Goal: Task Accomplishment & Management: Manage account settings

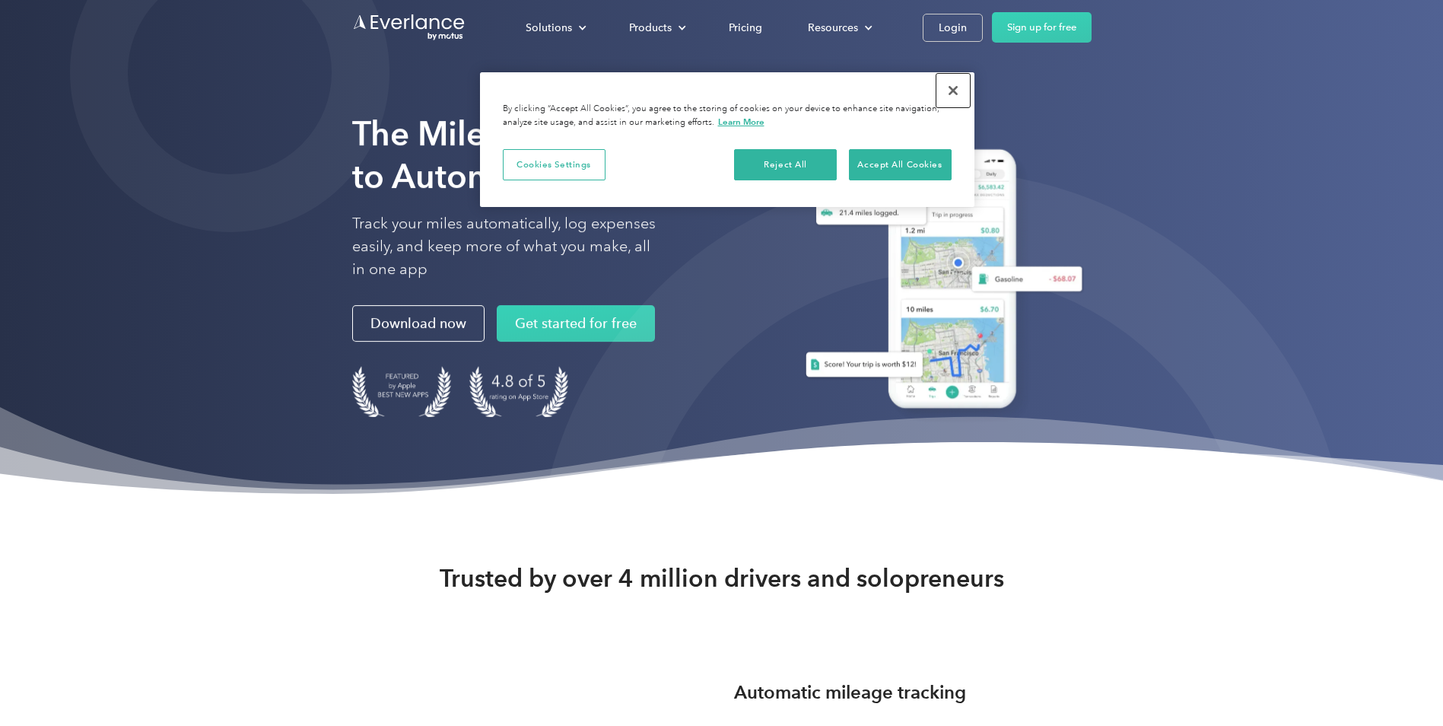
click at [953, 87] on button "Close" at bounding box center [953, 90] width 33 height 33
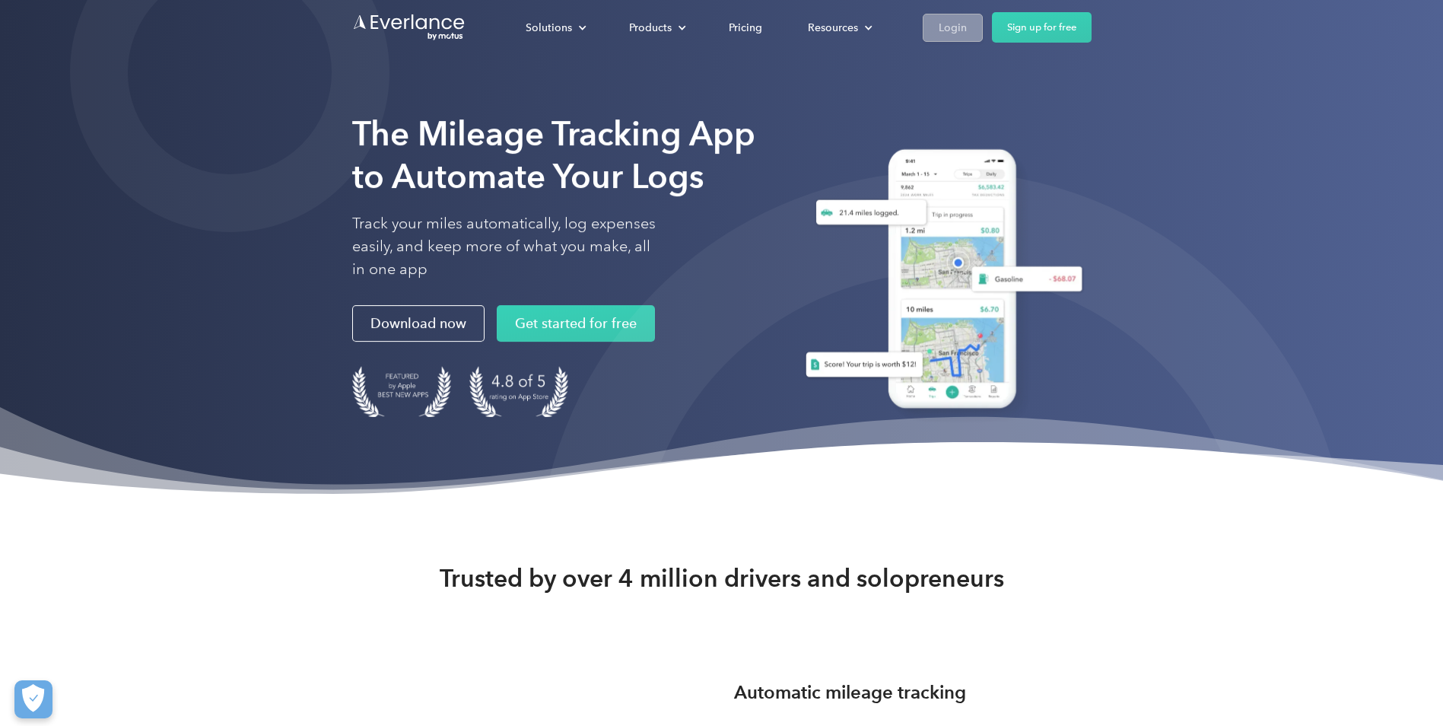
click at [959, 23] on div "Login" at bounding box center [953, 27] width 28 height 19
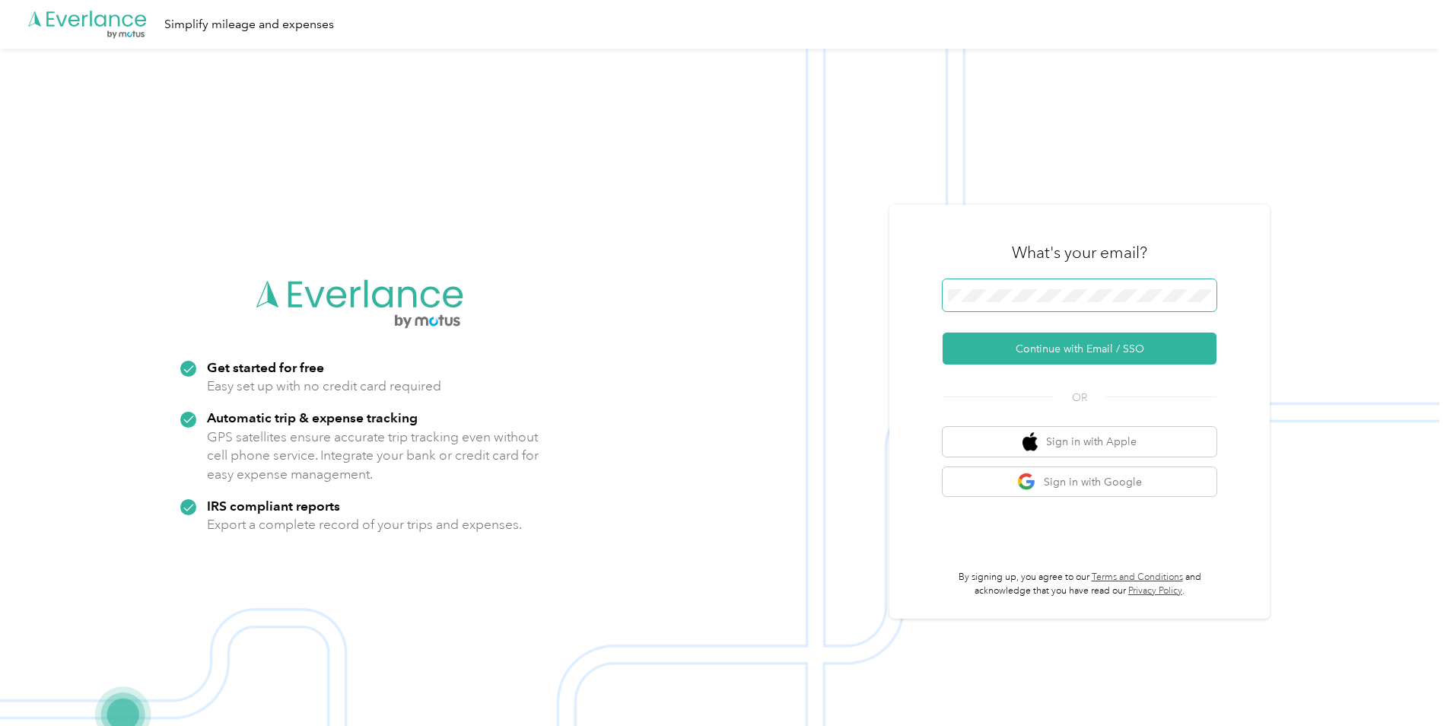
click at [1077, 288] on span at bounding box center [1080, 295] width 274 height 32
click at [1077, 350] on button "Continue with Email / SSO" at bounding box center [1080, 348] width 274 height 32
